Goal: Transaction & Acquisition: Purchase product/service

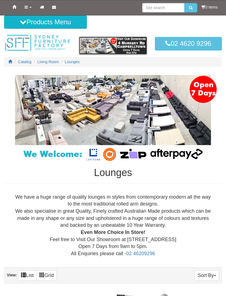
click at [61, 20] on button "Products Menu" at bounding box center [45, 21] width 83 height 13
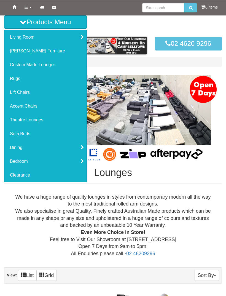
click at [54, 66] on link "Custom Made Lounges" at bounding box center [45, 65] width 82 height 14
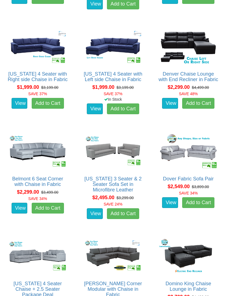
scroll to position [481, 0]
click at [45, 165] on img at bounding box center [37, 152] width 61 height 38
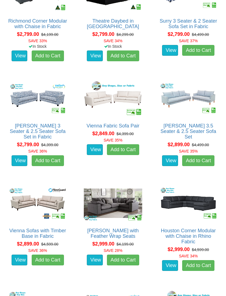
scroll to position [973, 0]
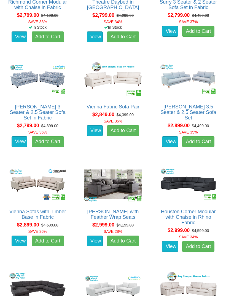
click at [193, 198] on img at bounding box center [188, 185] width 61 height 38
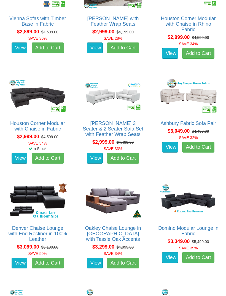
scroll to position [1166, 0]
click at [192, 210] on img at bounding box center [188, 201] width 61 height 38
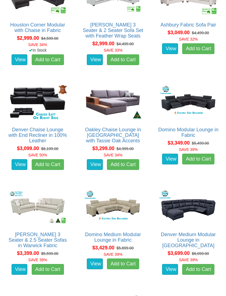
scroll to position [1269, 0]
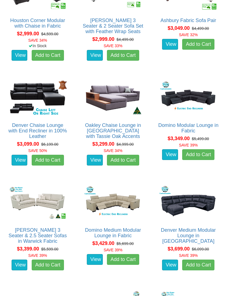
click at [127, 210] on img at bounding box center [113, 203] width 61 height 38
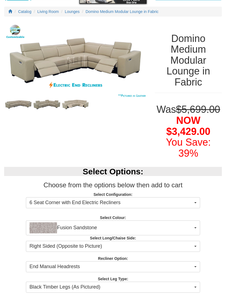
scroll to position [50, 0]
click at [192, 228] on span "Fusion Sandstone" at bounding box center [112, 228] width 164 height 11
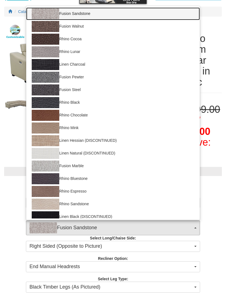
scroll to position [0, 0]
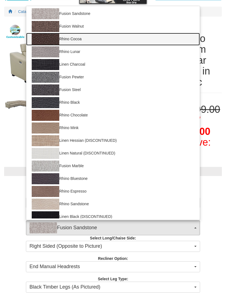
click at [78, 38] on link "Rhino Cocoa" at bounding box center [113, 39] width 174 height 13
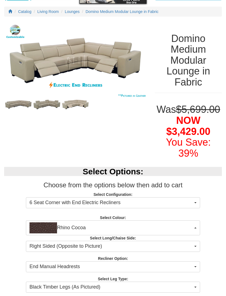
click at [190, 225] on span "Rhino Cocoa" at bounding box center [112, 228] width 164 height 11
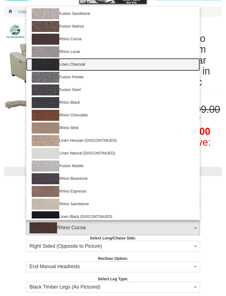
click at [52, 62] on img at bounding box center [46, 64] width 28 height 11
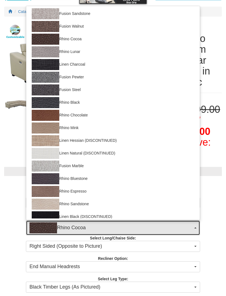
select select "1409"
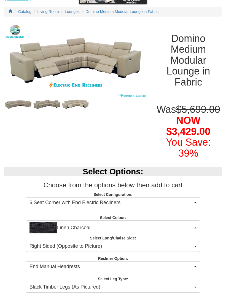
click at [193, 228] on span "Linen Charcoal" at bounding box center [112, 228] width 164 height 11
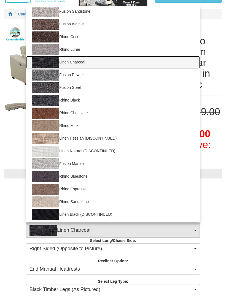
scroll to position [2, 0]
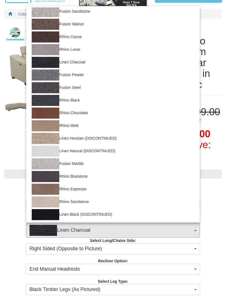
click at [212, 210] on div at bounding box center [113, 148] width 226 height 296
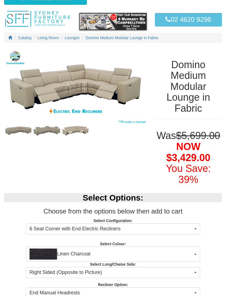
scroll to position [24, 0]
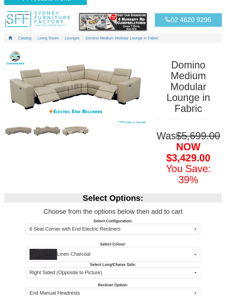
click at [126, 94] on img at bounding box center [75, 87] width 143 height 77
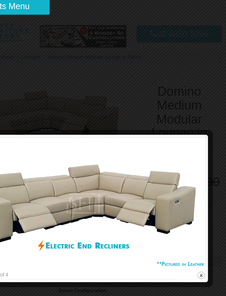
scroll to position [0, 0]
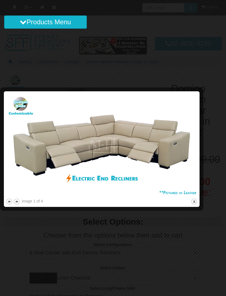
click at [156, 47] on div at bounding box center [113, 148] width 226 height 296
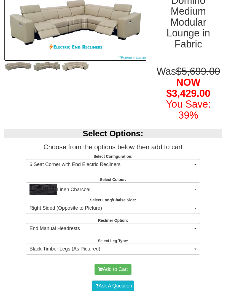
scroll to position [90, 0]
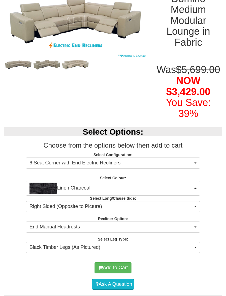
click at [192, 227] on span "End Manual Headrests" at bounding box center [112, 227] width 164 height 7
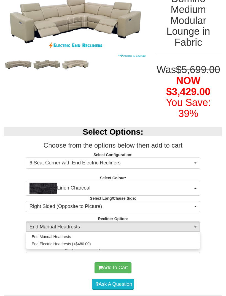
click at [197, 223] on div at bounding box center [113, 148] width 226 height 296
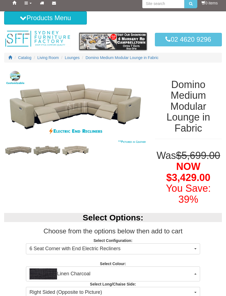
scroll to position [0, 0]
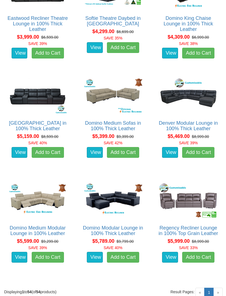
scroll to position [1901, 0]
click at [50, 215] on img at bounding box center [37, 201] width 61 height 38
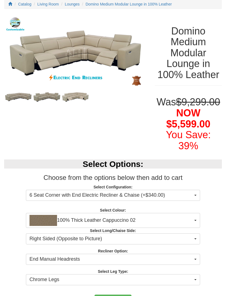
scroll to position [58, 0]
click at [189, 197] on span "6 Seat Corner with End Electric Recliner & Chaise (+$340.00)" at bounding box center [112, 195] width 164 height 7
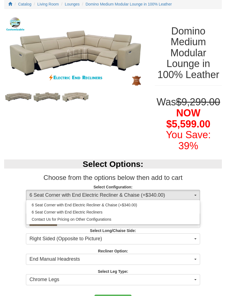
click at [191, 194] on div at bounding box center [113, 148] width 226 height 296
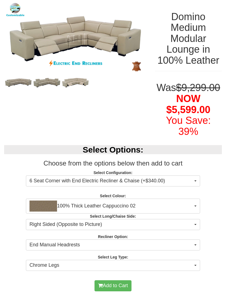
scroll to position [72, 0]
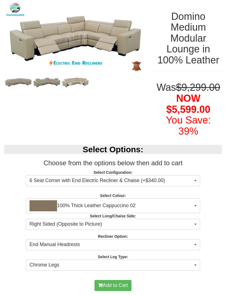
click at [192, 207] on span "100% Thick Leather Cappuccino 02" at bounding box center [112, 205] width 164 height 11
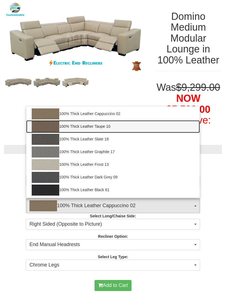
click at [109, 126] on link "100% Thick Leather Taupe 10" at bounding box center [113, 126] width 174 height 13
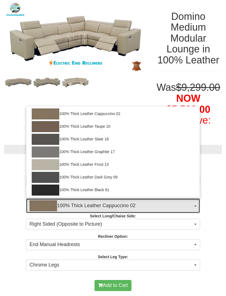
select select "1947"
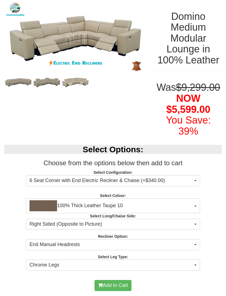
click at [193, 243] on span "End Manual Headrests" at bounding box center [112, 244] width 164 height 7
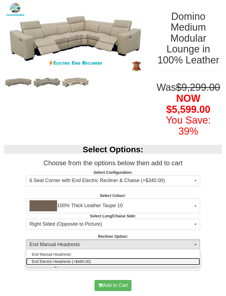
click at [191, 262] on link "End Electric Headrests (+$480.00)" at bounding box center [113, 261] width 174 height 7
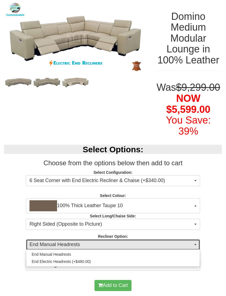
select select "2011"
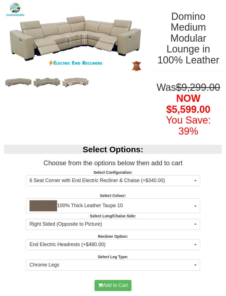
click at [195, 265] on button "Chrome Legs" at bounding box center [113, 265] width 174 height 11
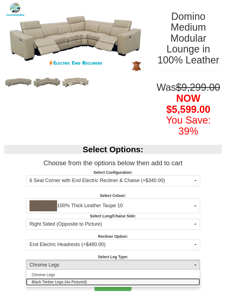
click at [177, 283] on link "Black Timber Legs (As Pictured)" at bounding box center [113, 282] width 174 height 7
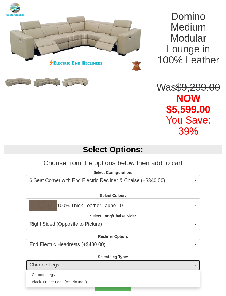
select select "1711"
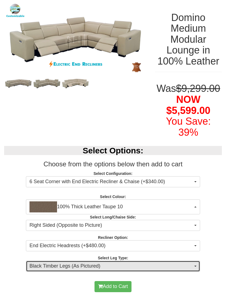
scroll to position [71, 0]
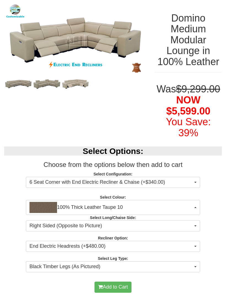
click at [194, 184] on button "6 Seat Corner with End Electric Recliner & Chaise (+$340.00)" at bounding box center [113, 182] width 174 height 11
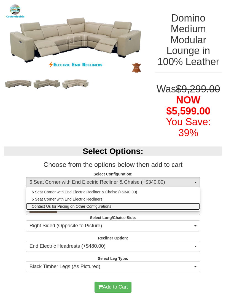
click at [191, 208] on link "Contact Us for Pricing on Other Configurations" at bounding box center [113, 206] width 174 height 7
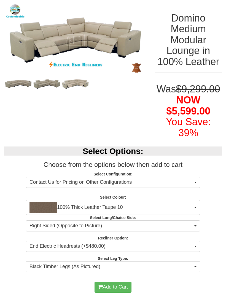
click at [197, 180] on button "Contact Us for Pricing on Other Configurations" at bounding box center [113, 182] width 174 height 11
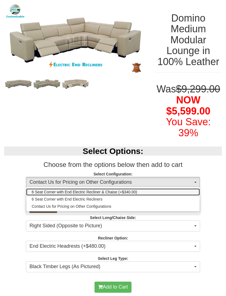
click at [192, 194] on link "6 Seat Corner with End Electric Recliner & Chaise (+$340.00)" at bounding box center [113, 192] width 174 height 7
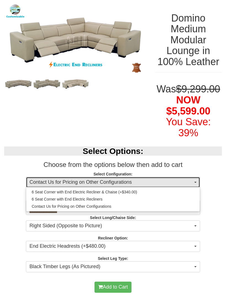
select select "1709"
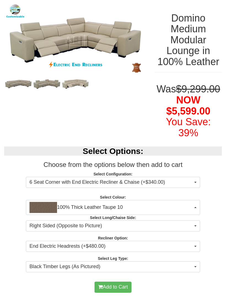
click at [194, 225] on button "Right Sided (Opposite to Picture)" at bounding box center [113, 226] width 174 height 11
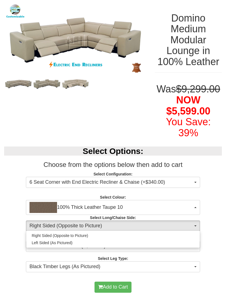
click at [195, 227] on div at bounding box center [113, 148] width 226 height 296
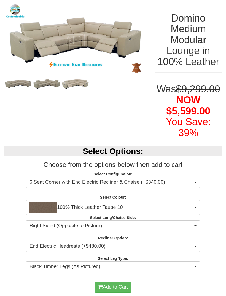
click at [195, 226] on span "button" at bounding box center [196, 226] width 2 height 1
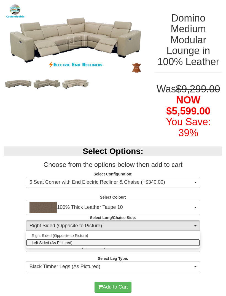
click at [108, 243] on link "Left Sided (As Pictured)" at bounding box center [113, 242] width 174 height 7
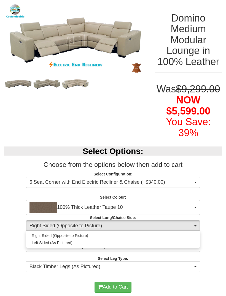
select select "1586"
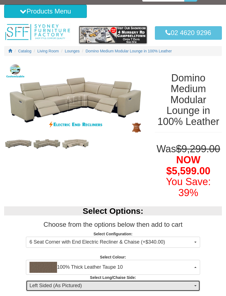
scroll to position [0, 0]
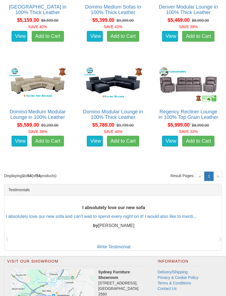
scroll to position [2052, 0]
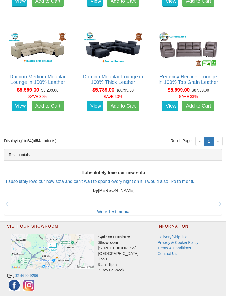
click at [219, 146] on span "»" at bounding box center [218, 141] width 9 height 9
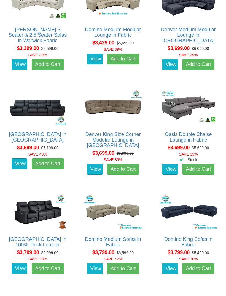
scroll to position [1406, 0]
